Goal: Transaction & Acquisition: Purchase product/service

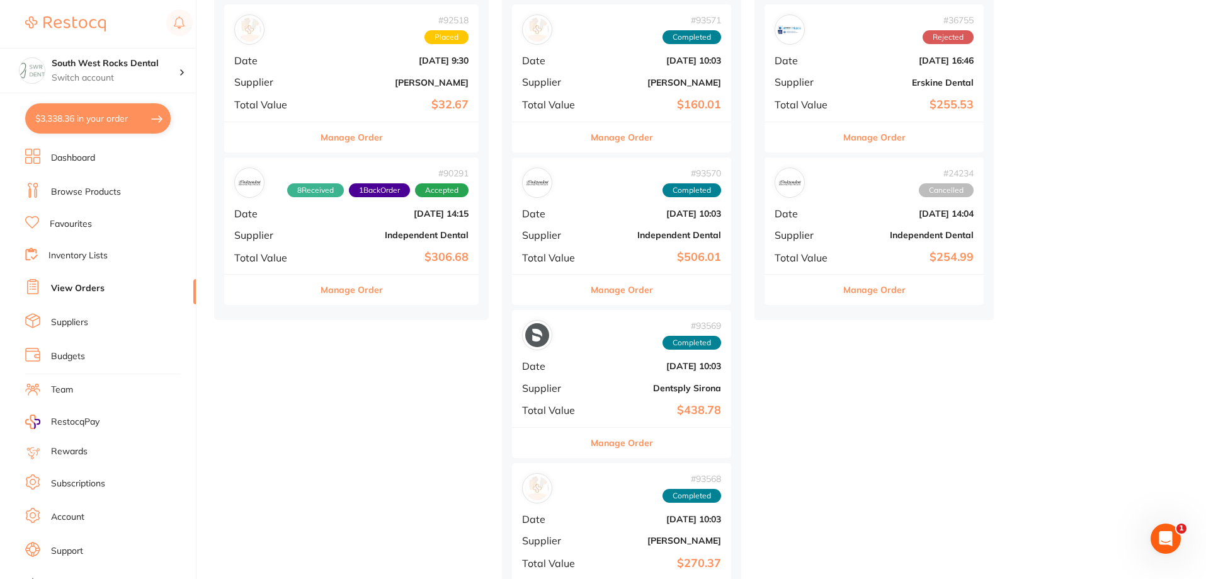
click at [98, 116] on button "$3,338.36 in your order" at bounding box center [97, 118] width 145 height 30
checkbox input "true"
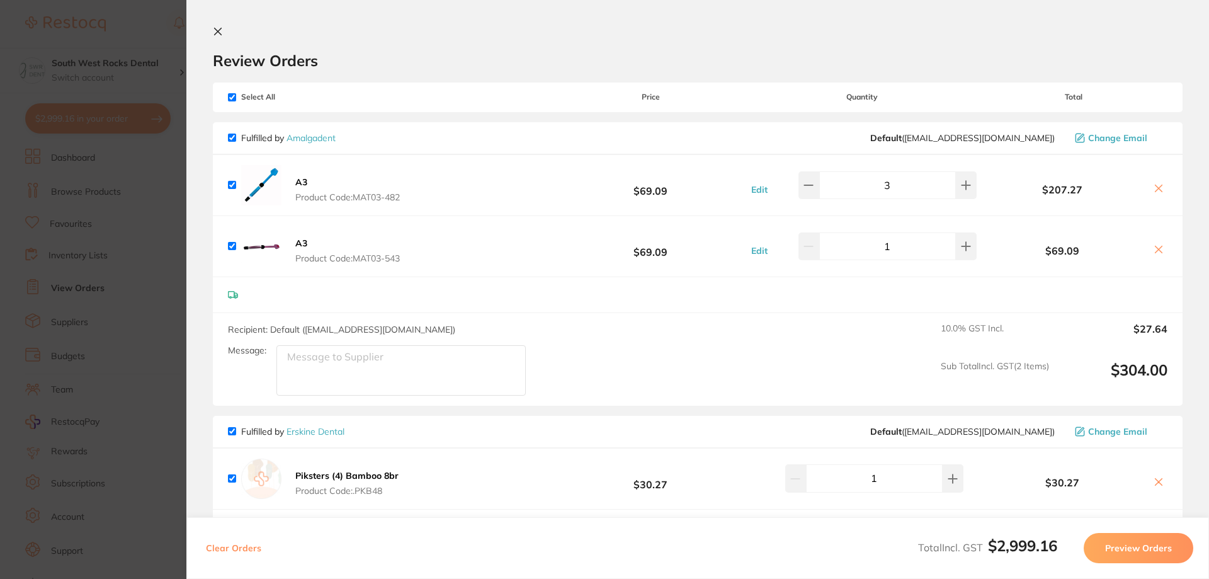
checkbox input "true"
type input "1"
checkbox input "true"
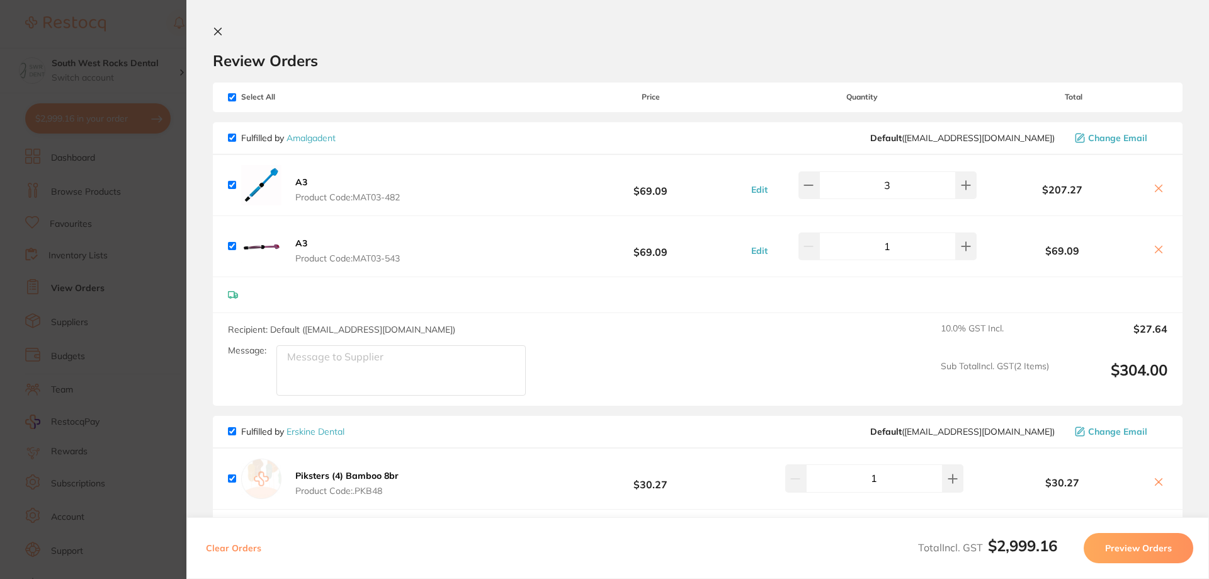
checkbox input "true"
click at [219, 31] on icon at bounding box center [218, 31] width 7 height 7
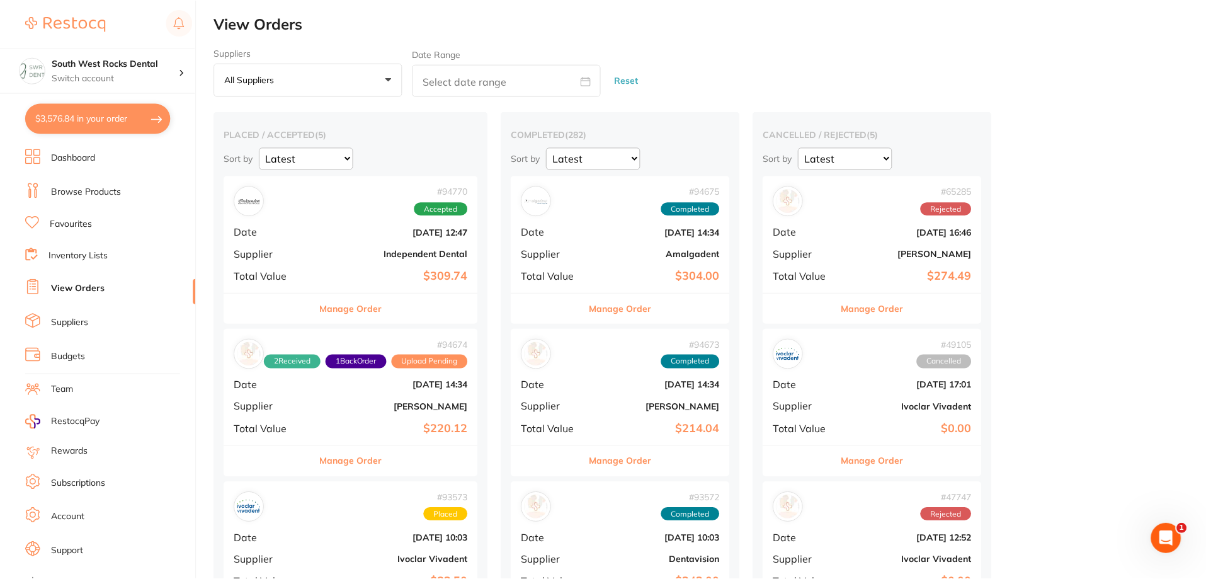
scroll to position [630, 0]
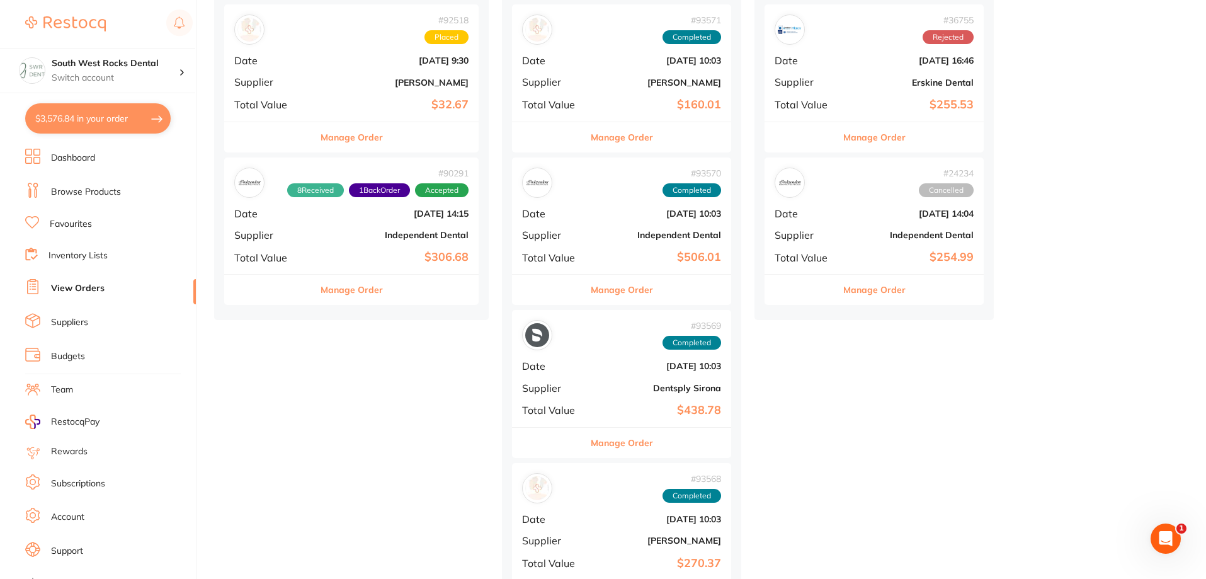
click at [80, 191] on link "Browse Products" at bounding box center [86, 192] width 70 height 13
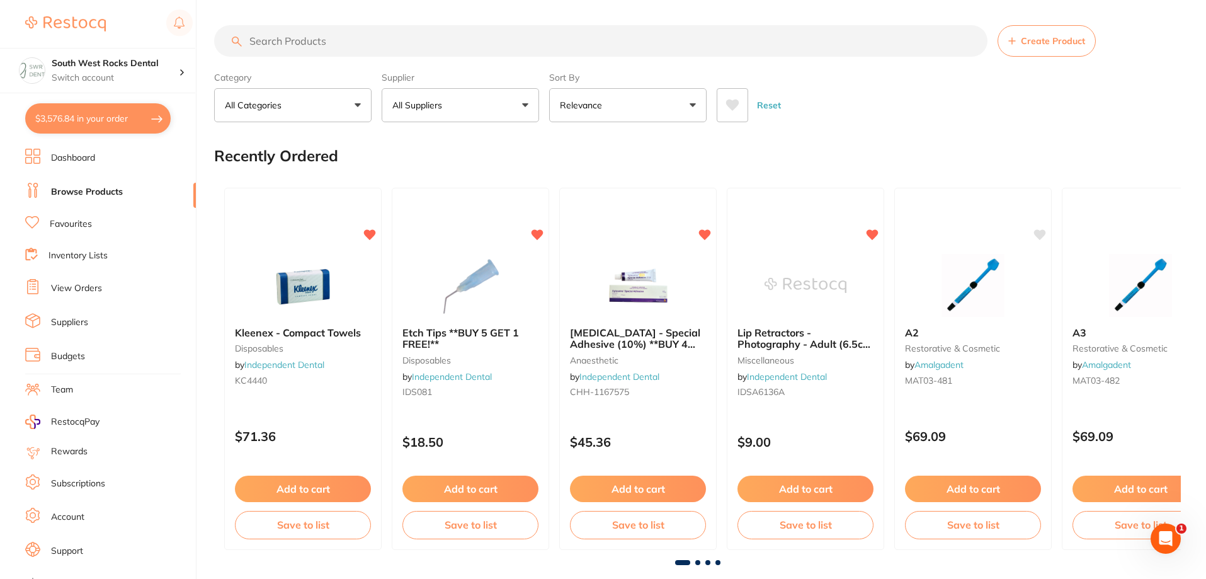
click at [321, 37] on input "search" at bounding box center [600, 40] width 773 height 31
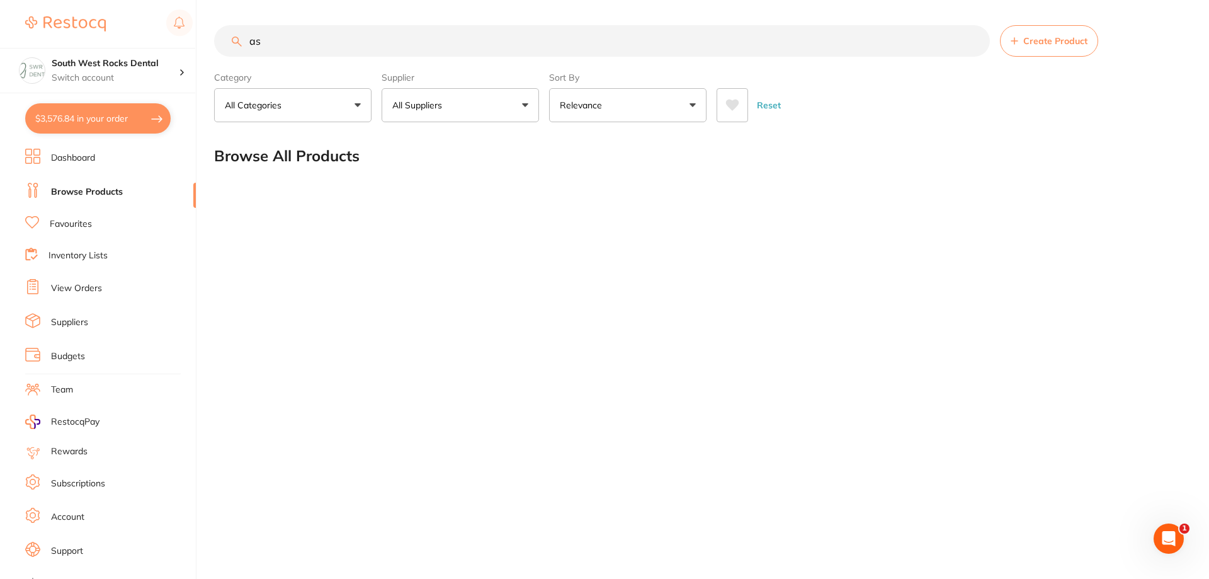
type input "a"
